Goal: Information Seeking & Learning: Learn about a topic

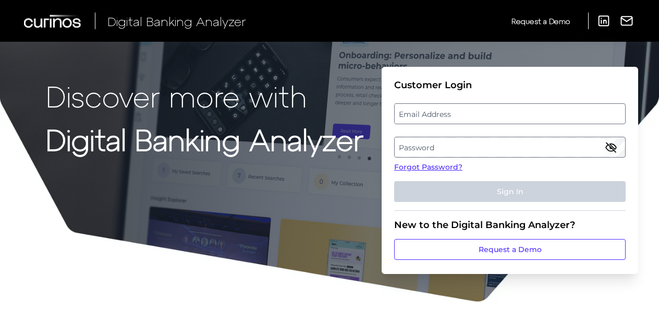
click at [446, 113] on label "Email Address" at bounding box center [509, 113] width 230 height 19
click at [446, 113] on input "email" at bounding box center [509, 113] width 231 height 21
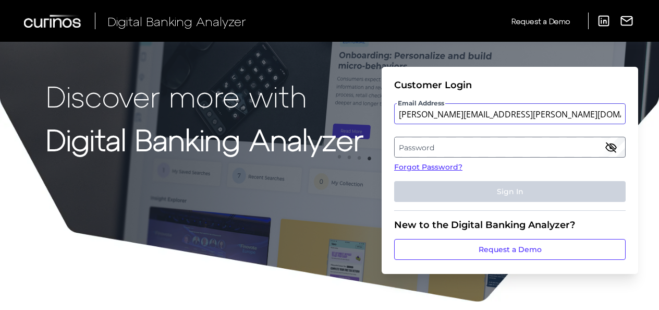
type input "[PERSON_NAME][EMAIL_ADDRESS][PERSON_NAME][DOMAIN_NAME]"
click at [429, 153] on label "Password" at bounding box center [509, 147] width 230 height 19
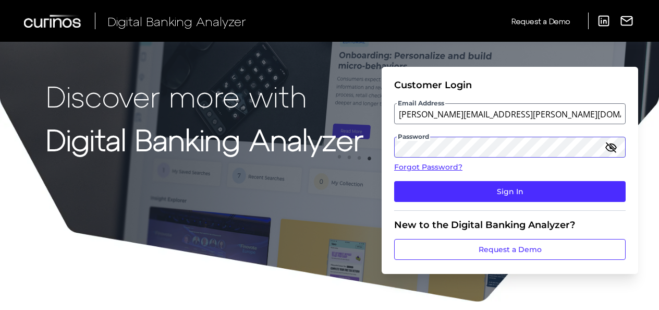
click at [394, 181] on button "Sign In" at bounding box center [509, 191] width 231 height 21
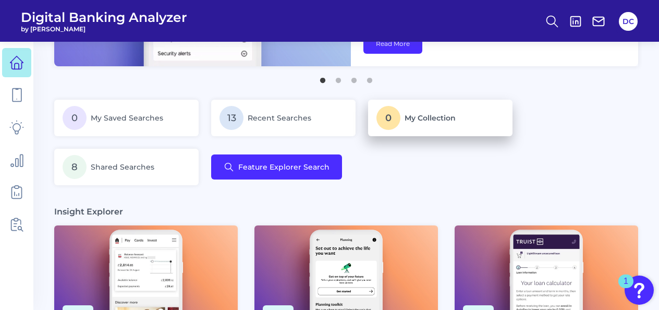
scroll to position [156, 0]
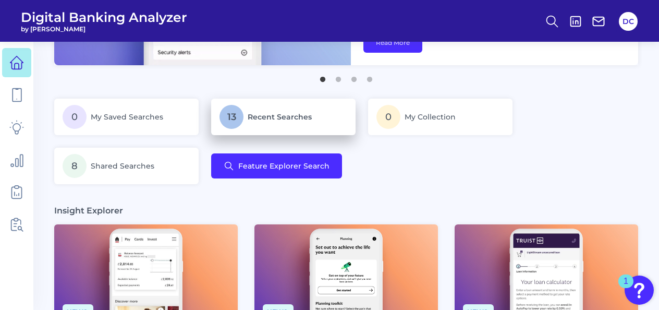
click at [311, 121] on p "13 Recent Searches" at bounding box center [283, 117] width 128 height 24
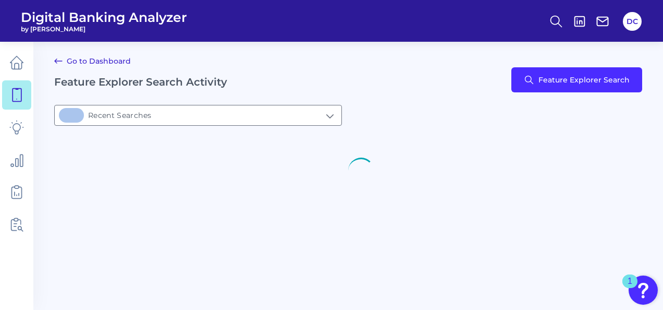
type input "13Recent Searches"
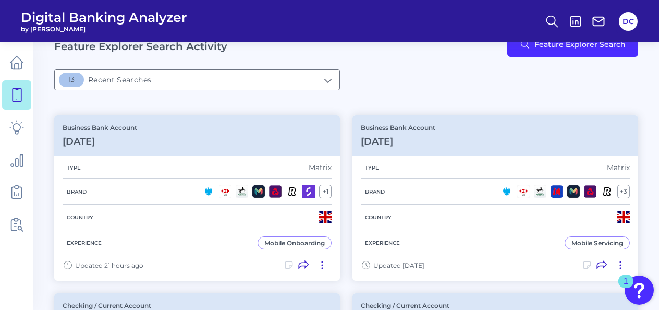
scroll to position [52, 0]
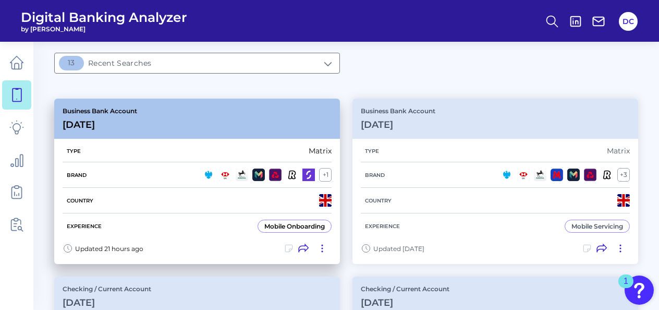
click at [262, 139] on div "Type Matrix Brand + 1 Country Experience Mobile Onboarding" at bounding box center [197, 189] width 286 height 100
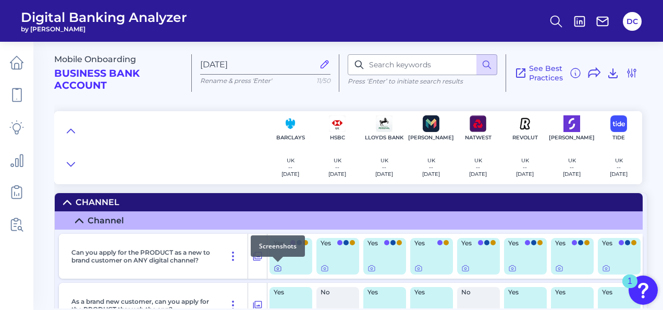
click at [275, 269] on icon at bounding box center [278, 268] width 8 height 8
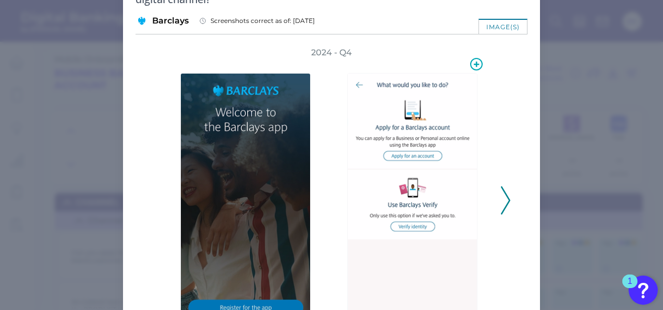
scroll to position [52, 0]
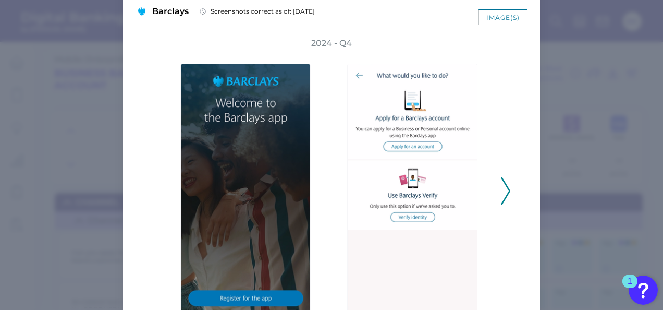
click at [504, 187] on icon at bounding box center [505, 191] width 9 height 28
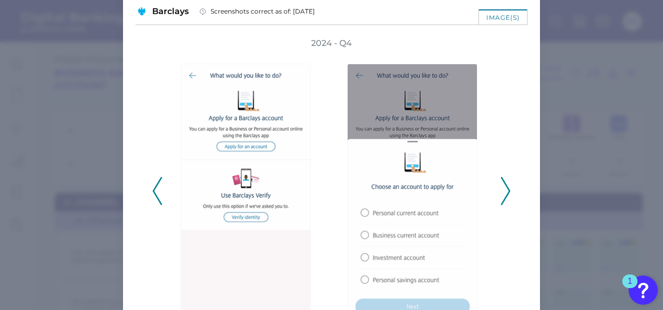
click at [504, 187] on icon at bounding box center [505, 191] width 9 height 28
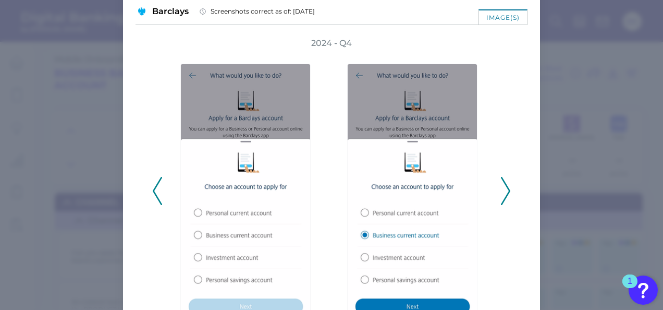
scroll to position [104, 0]
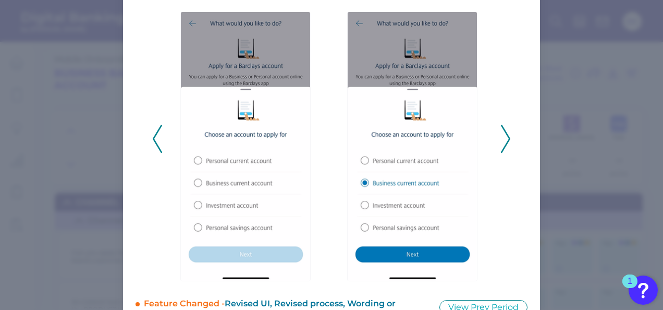
click at [505, 145] on icon at bounding box center [505, 139] width 9 height 28
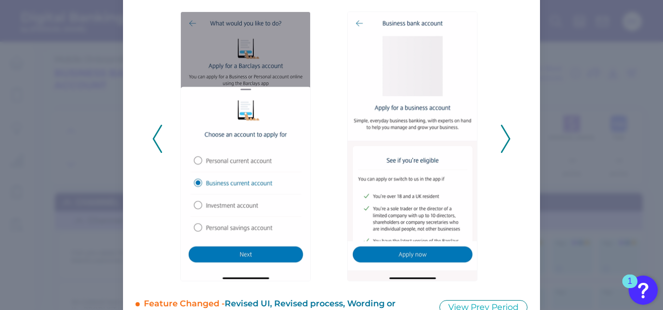
click at [505, 145] on icon at bounding box center [505, 139] width 9 height 28
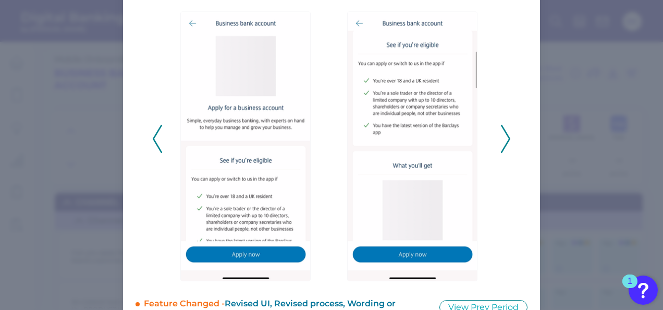
click at [508, 141] on icon at bounding box center [505, 139] width 9 height 28
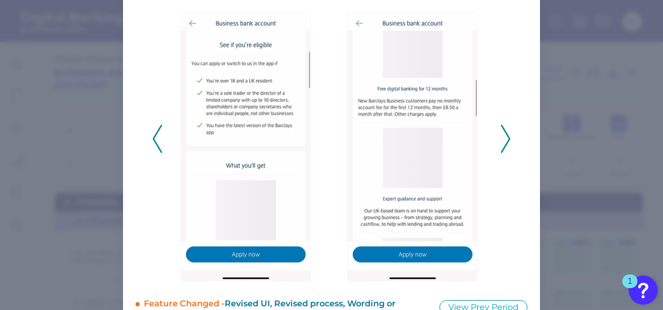
click at [508, 141] on icon at bounding box center [505, 139] width 9 height 28
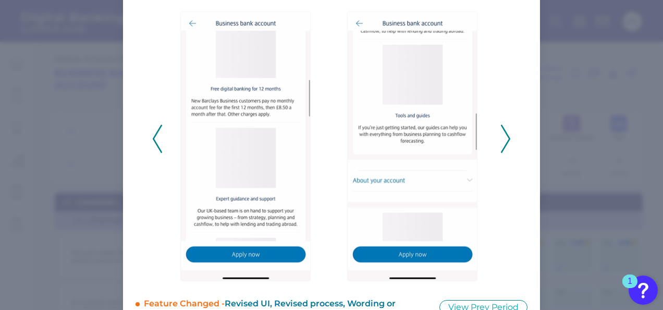
click at [508, 141] on icon at bounding box center [505, 139] width 9 height 28
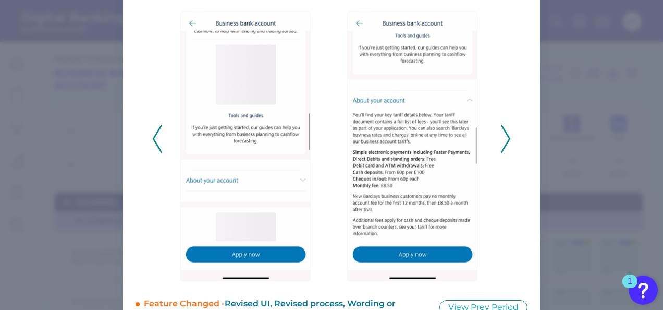
click at [508, 141] on icon at bounding box center [505, 139] width 9 height 28
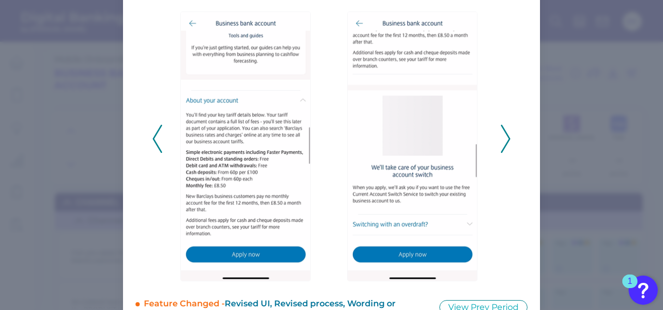
click at [508, 141] on icon at bounding box center [505, 139] width 9 height 28
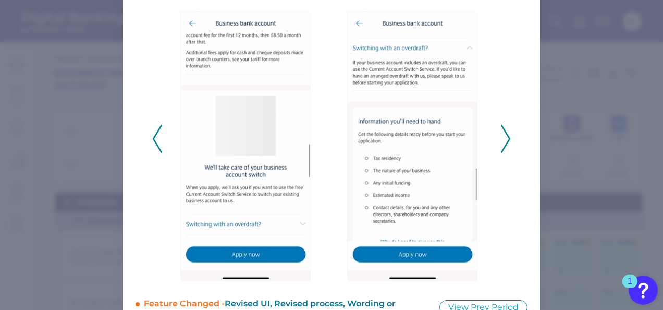
click at [508, 141] on icon at bounding box center [505, 139] width 9 height 28
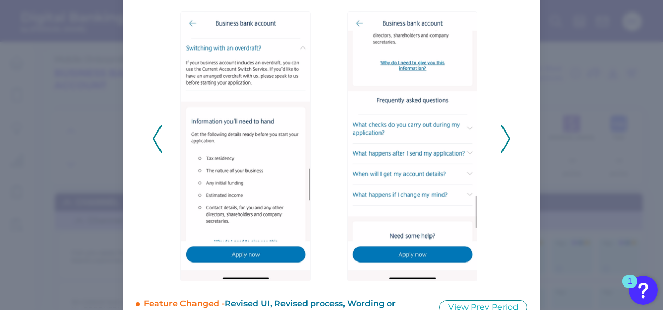
click at [508, 141] on icon at bounding box center [505, 139] width 9 height 28
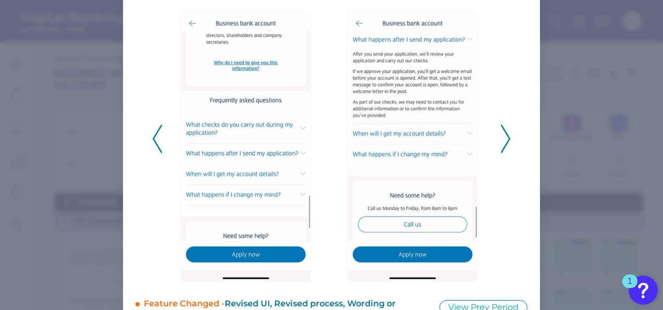
click at [154, 138] on icon at bounding box center [157, 139] width 9 height 28
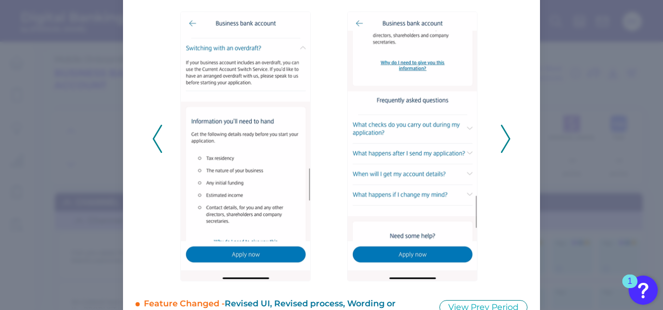
click at [504, 144] on polyline at bounding box center [505, 139] width 8 height 27
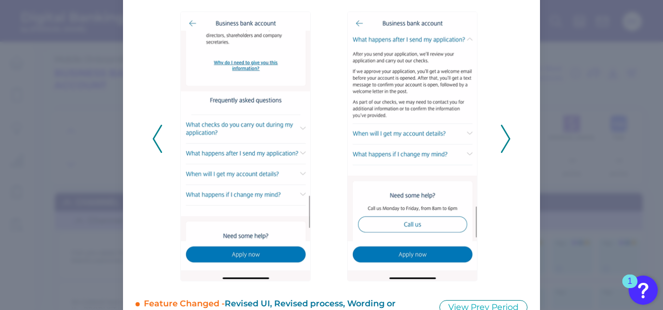
click at [504, 144] on polyline at bounding box center [505, 139] width 8 height 27
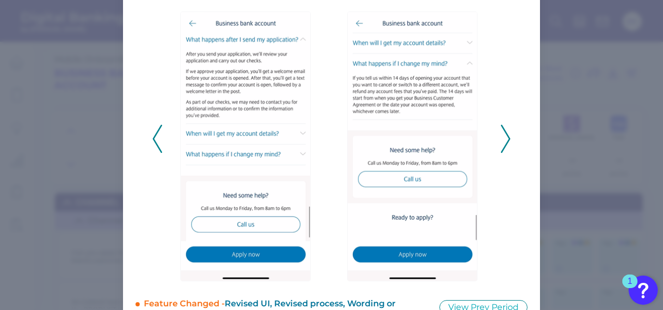
click at [504, 144] on polyline at bounding box center [505, 139] width 8 height 27
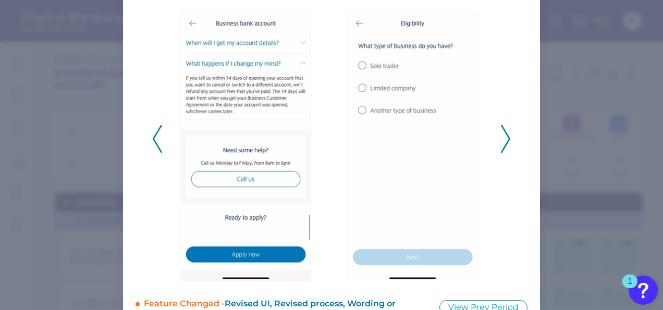
click at [504, 144] on polyline at bounding box center [505, 139] width 8 height 27
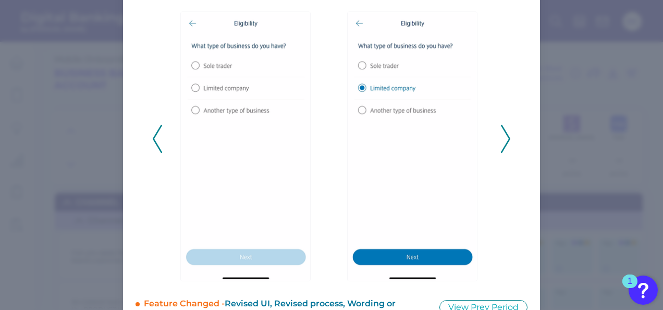
click at [504, 144] on polyline at bounding box center [505, 139] width 8 height 27
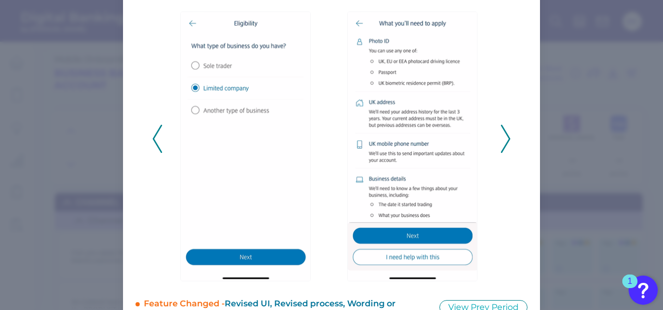
click at [509, 133] on div "2024 - Q4" at bounding box center [331, 132] width 392 height 295
click at [503, 138] on icon at bounding box center [505, 139] width 9 height 28
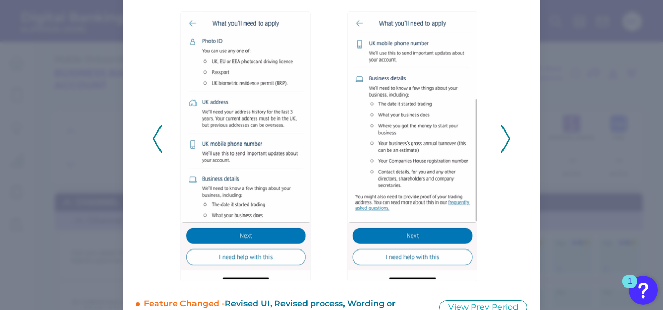
click at [503, 138] on icon at bounding box center [505, 139] width 9 height 28
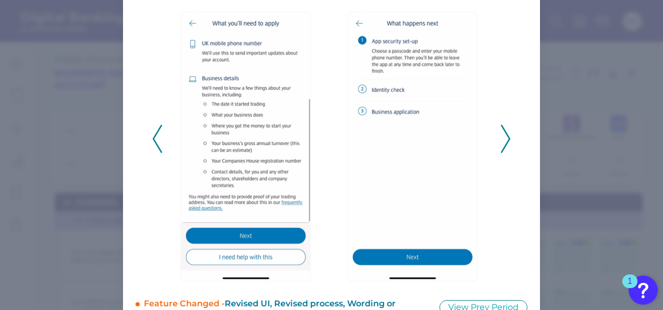
click at [498, 134] on div "2024 - Q4" at bounding box center [331, 132] width 359 height 295
click at [514, 137] on div "2024 - Q4" at bounding box center [331, 132] width 392 height 295
click at [503, 140] on icon at bounding box center [505, 139] width 9 height 28
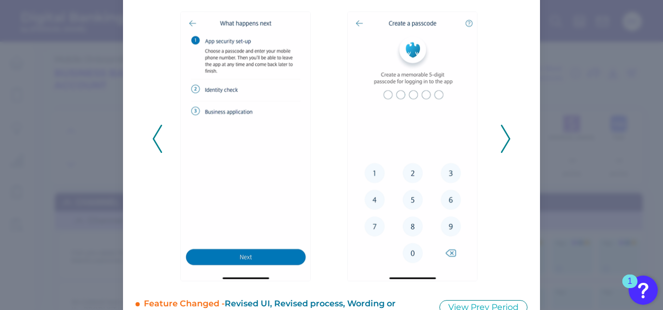
click at [503, 140] on icon at bounding box center [505, 139] width 9 height 28
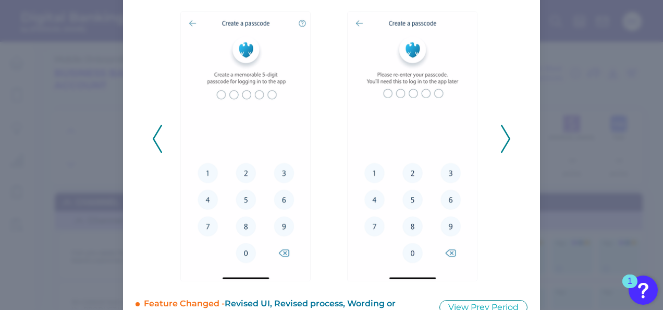
click at [503, 140] on icon at bounding box center [505, 139] width 9 height 28
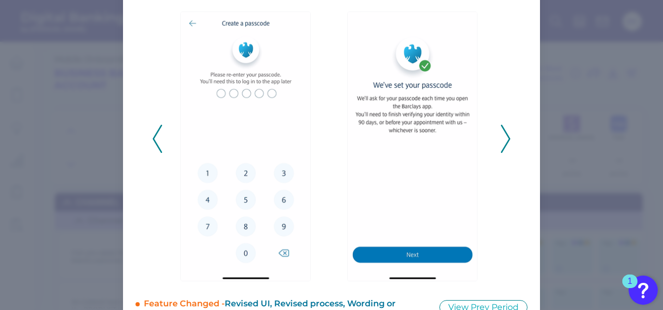
click at [503, 140] on icon at bounding box center [505, 139] width 9 height 28
click at [153, 147] on icon at bounding box center [157, 139] width 9 height 28
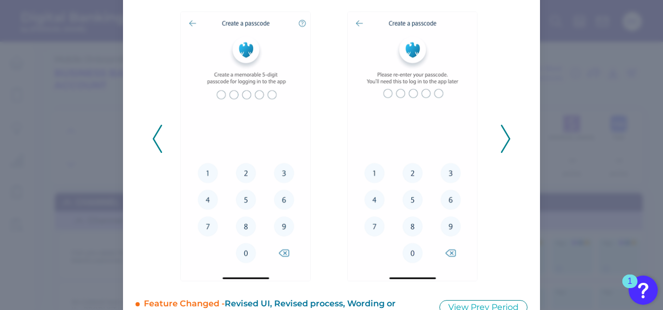
click at [153, 147] on icon at bounding box center [157, 139] width 9 height 28
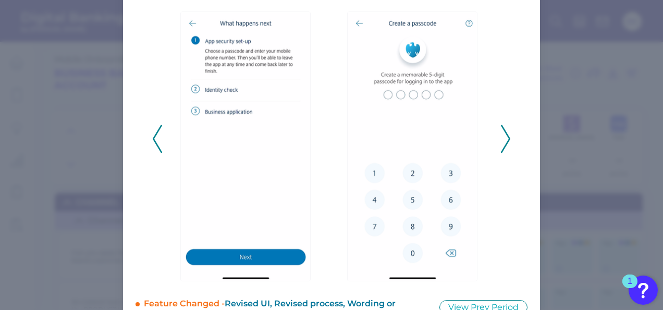
click at [153, 147] on icon at bounding box center [157, 139] width 9 height 28
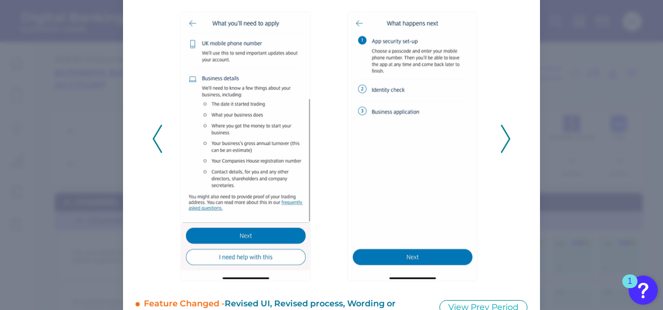
click at [153, 147] on icon at bounding box center [157, 139] width 9 height 28
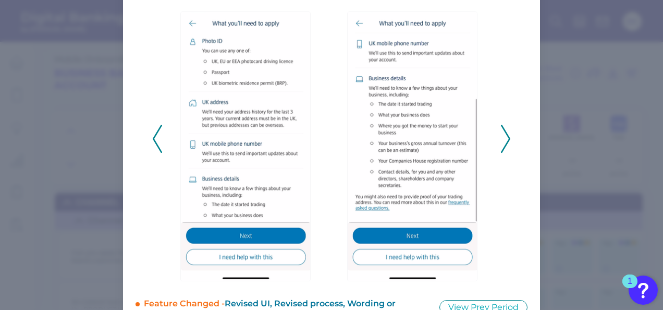
click at [153, 147] on icon at bounding box center [157, 139] width 9 height 28
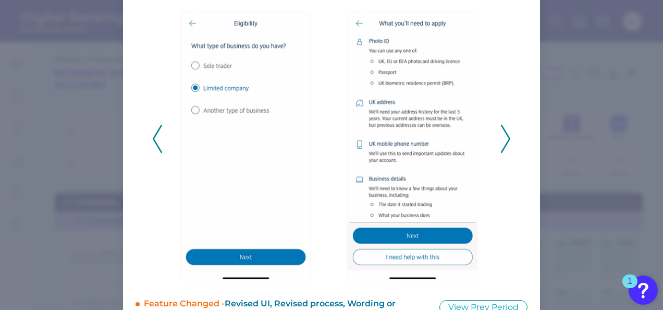
click at [153, 147] on icon at bounding box center [157, 139] width 9 height 28
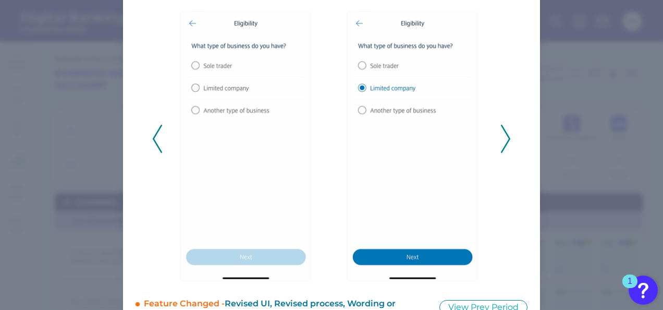
click at [507, 134] on icon at bounding box center [505, 139] width 9 height 28
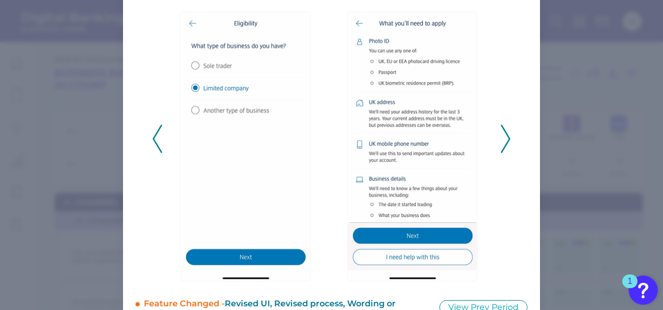
click at [507, 134] on icon at bounding box center [505, 139] width 9 height 28
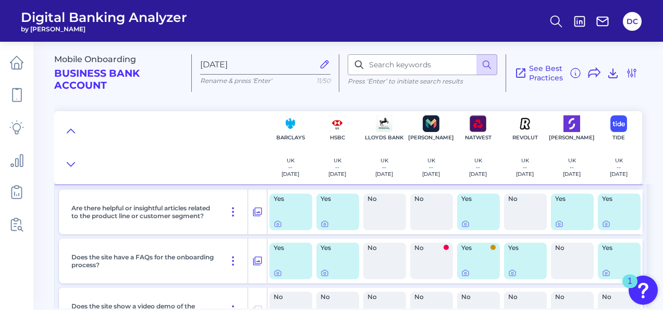
scroll to position [521, 0]
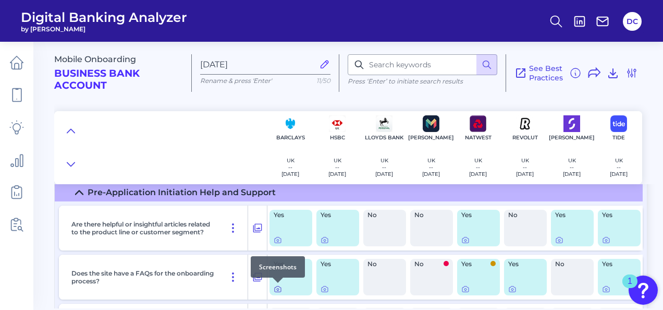
click at [279, 292] on icon at bounding box center [278, 289] width 6 height 6
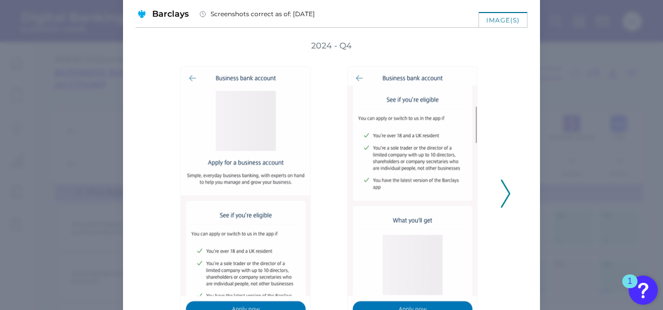
scroll to position [52, 0]
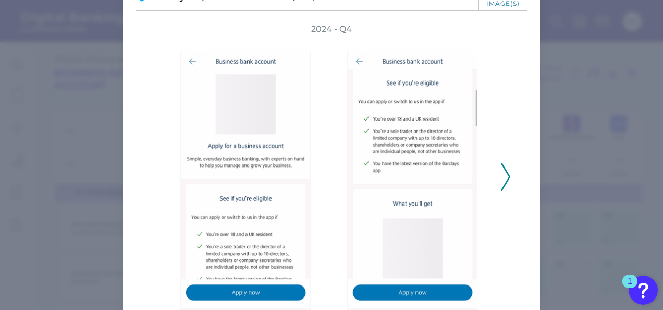
click at [503, 175] on icon at bounding box center [505, 177] width 9 height 28
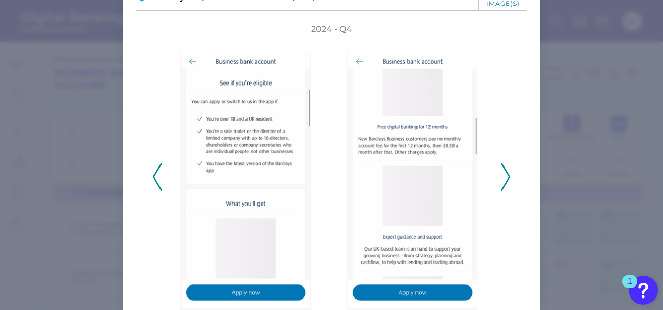
click at [503, 175] on icon at bounding box center [505, 177] width 9 height 28
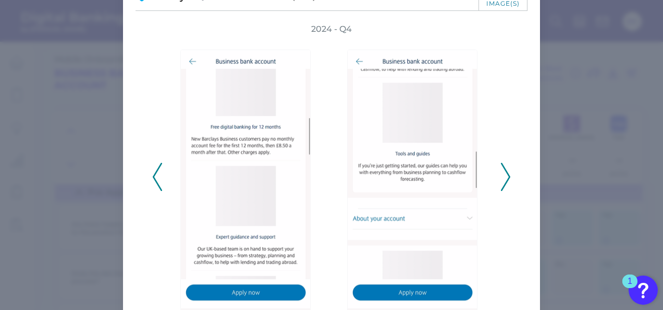
click at [503, 175] on icon at bounding box center [505, 177] width 9 height 28
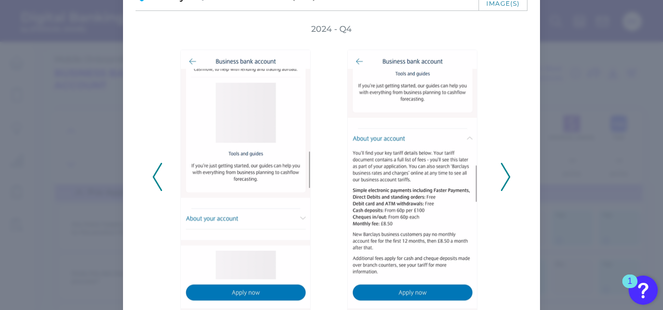
click at [503, 175] on icon at bounding box center [505, 177] width 9 height 28
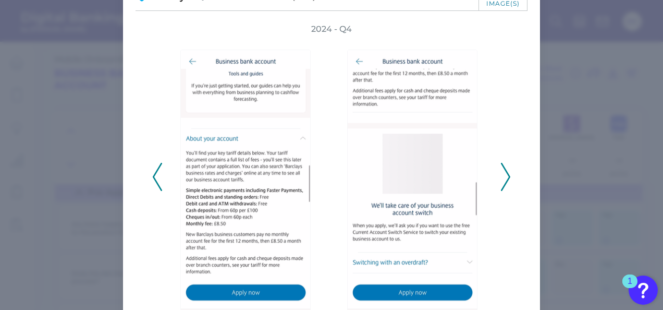
click at [503, 175] on icon at bounding box center [505, 177] width 9 height 28
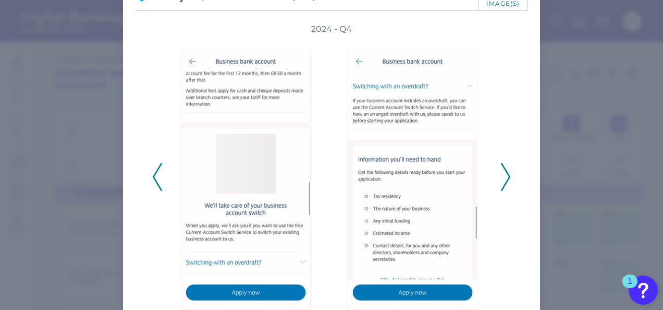
click at [154, 182] on polyline at bounding box center [157, 177] width 8 height 27
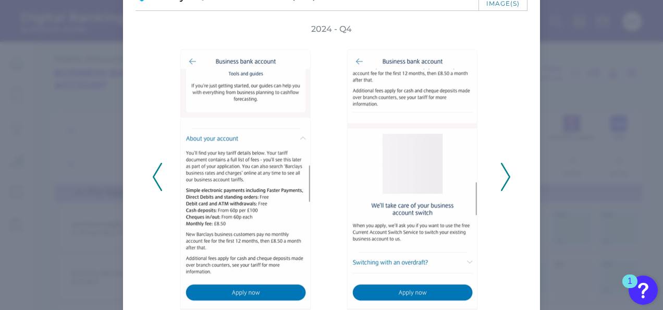
click at [505, 177] on icon at bounding box center [505, 177] width 9 height 28
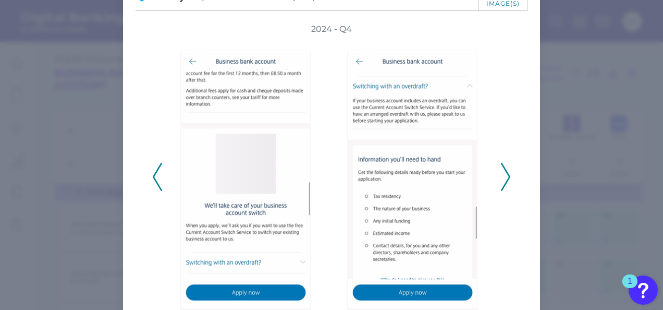
click at [505, 177] on icon at bounding box center [505, 177] width 9 height 28
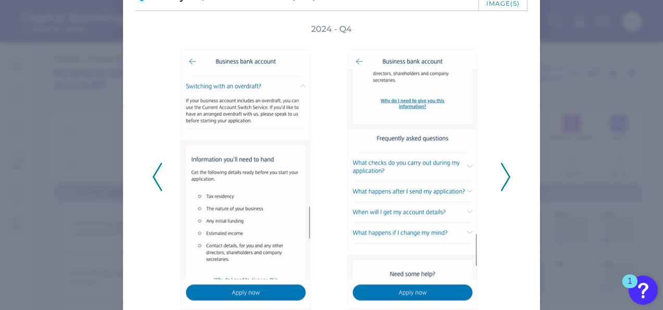
click at [505, 177] on icon at bounding box center [505, 177] width 9 height 28
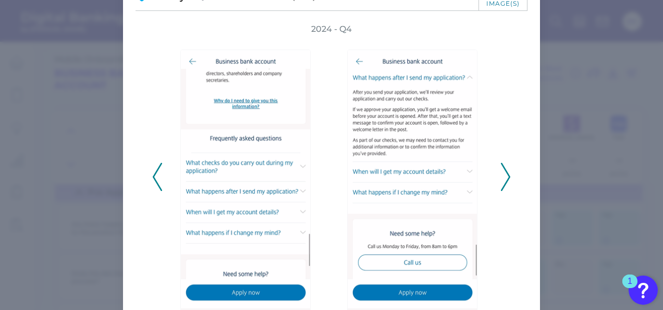
click at [505, 177] on icon at bounding box center [505, 177] width 9 height 28
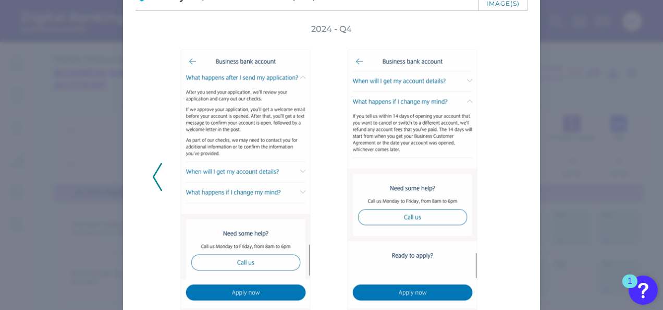
click at [505, 177] on div "2024 - Q4" at bounding box center [331, 170] width 359 height 295
drag, startPoint x: 505, startPoint y: 177, endPoint x: 554, endPoint y: 186, distance: 49.7
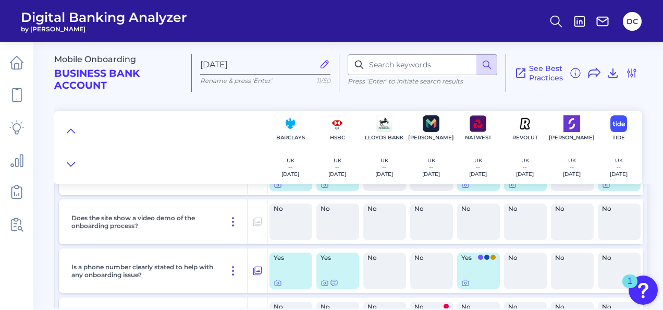
scroll to position [573, 0]
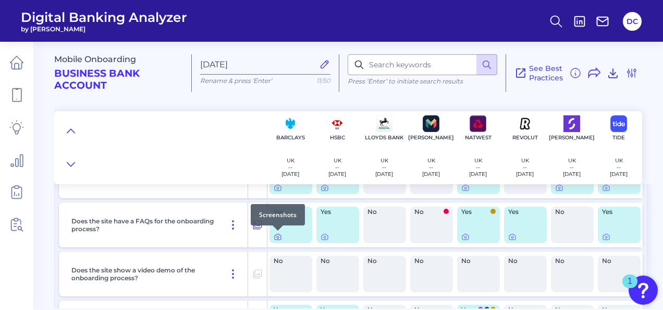
click at [281, 234] on div at bounding box center [278, 230] width 10 height 10
click at [279, 237] on icon at bounding box center [278, 236] width 8 height 8
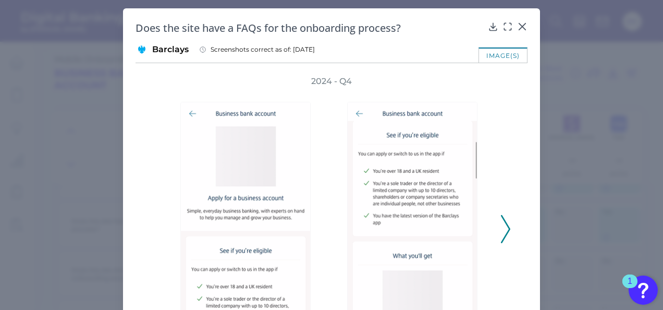
scroll to position [52, 0]
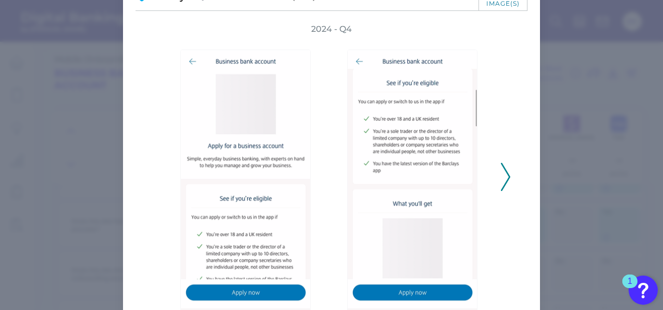
click at [503, 178] on icon at bounding box center [505, 177] width 9 height 28
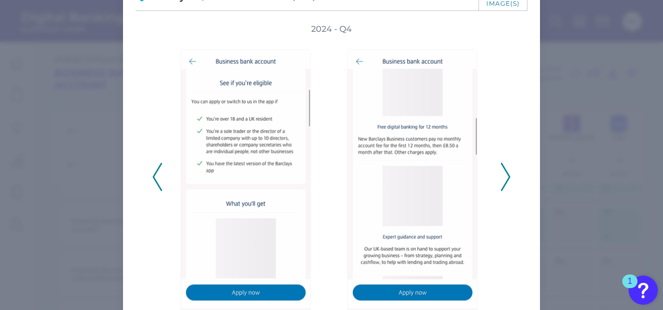
click at [503, 178] on icon at bounding box center [505, 177] width 9 height 28
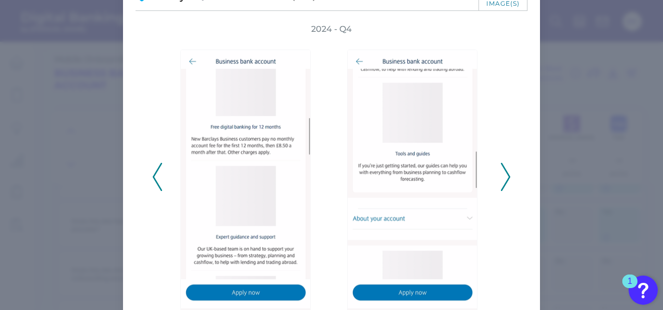
click at [503, 178] on icon at bounding box center [505, 177] width 9 height 28
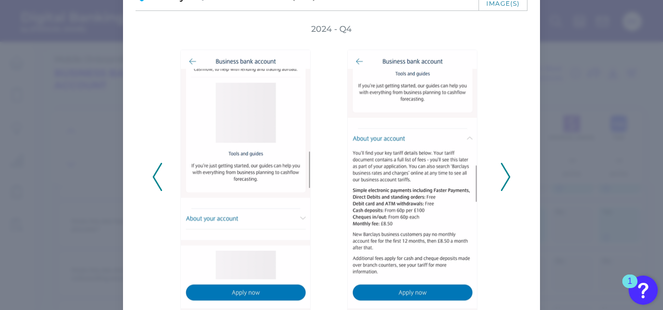
click at [503, 178] on icon at bounding box center [505, 177] width 9 height 28
